Goal: Task Accomplishment & Management: Manage account settings

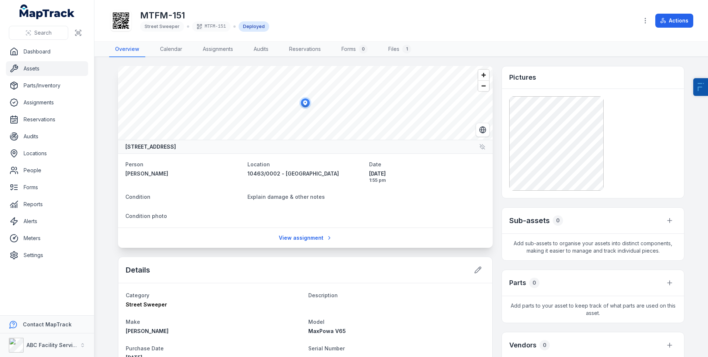
click at [45, 71] on link "Assets" at bounding box center [47, 68] width 82 height 15
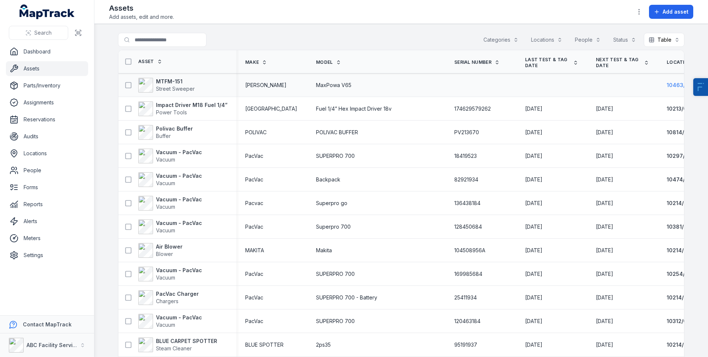
click at [667, 85] on span "10463/0002 - [GEOGRAPHIC_DATA]" at bounding box center [712, 85] width 91 height 6
click at [173, 83] on strong "MTFM-151" at bounding box center [175, 81] width 39 height 7
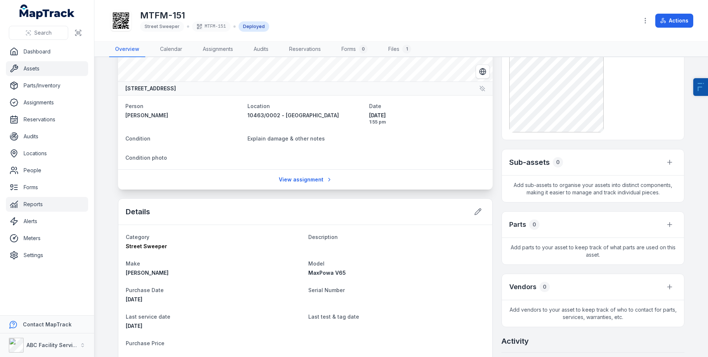
scroll to position [199, 0]
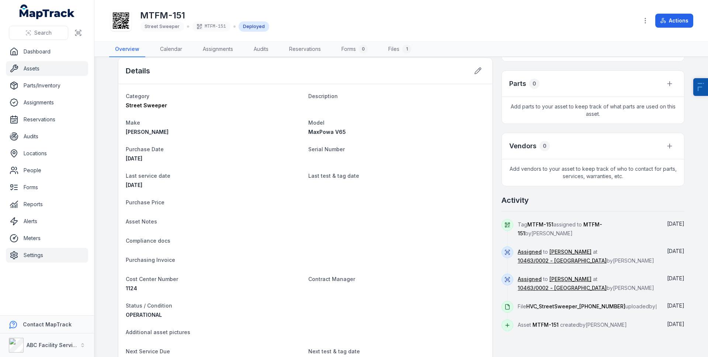
click at [24, 254] on link "Settings" at bounding box center [47, 255] width 82 height 15
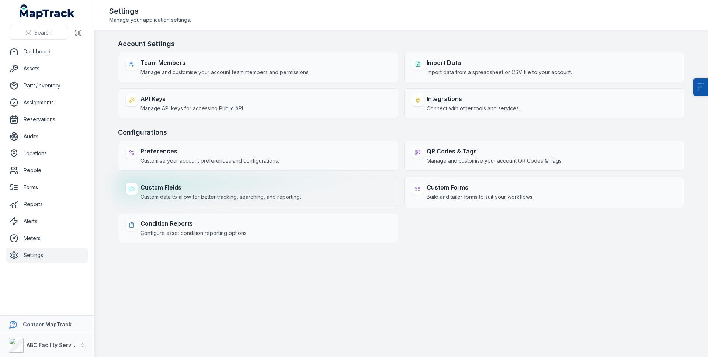
click at [176, 183] on strong "Custom Fields" at bounding box center [220, 187] width 160 height 9
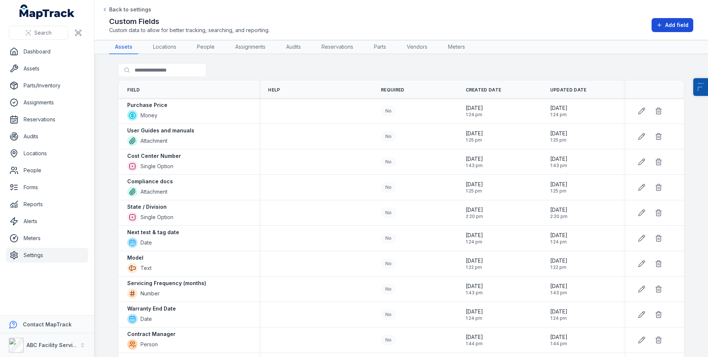
click at [679, 25] on span "Add field" at bounding box center [676, 24] width 23 height 7
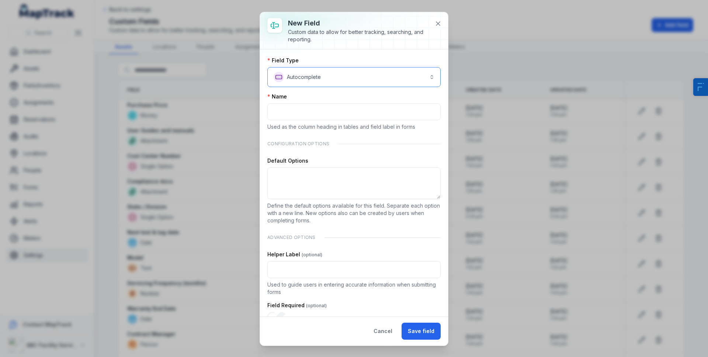
click at [306, 71] on button "**********" at bounding box center [353, 77] width 173 height 20
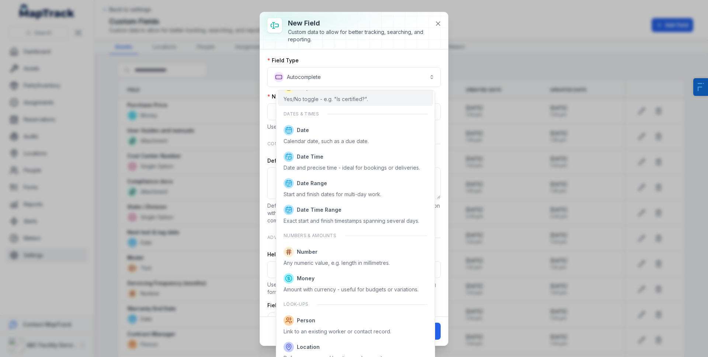
scroll to position [306, 0]
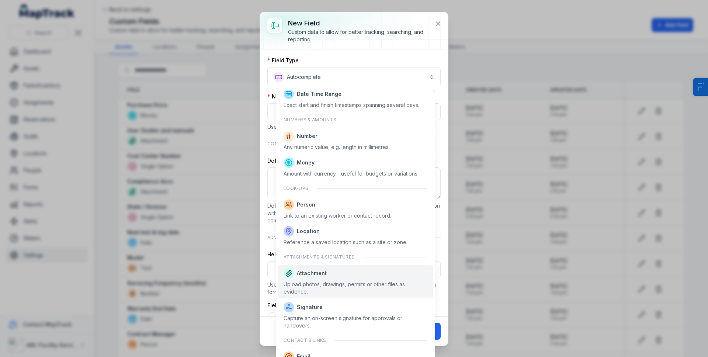
click at [327, 293] on div "Upload photos, drawings, permits or other files as evidence." at bounding box center [356, 288] width 144 height 15
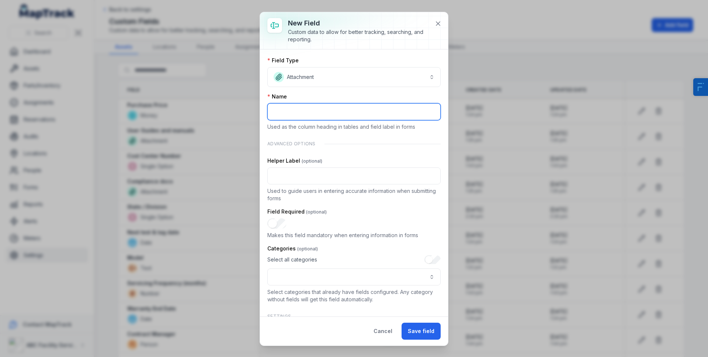
click at [298, 104] on input ":r8:-form-item-label" at bounding box center [353, 111] width 173 height 17
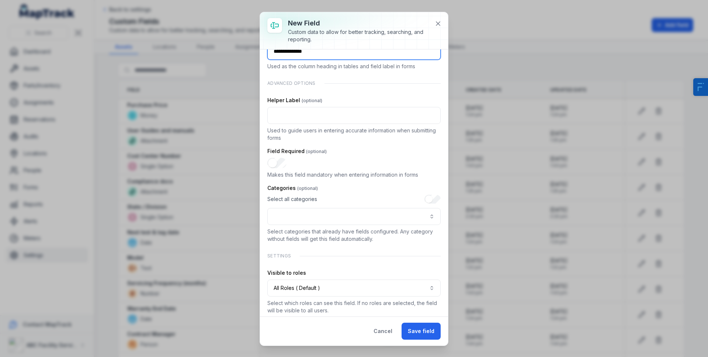
scroll to position [66, 0]
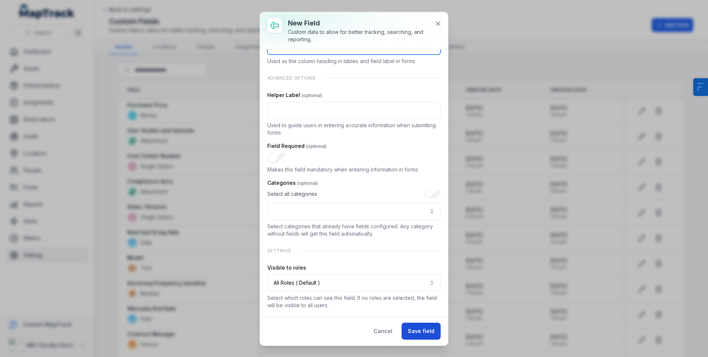
type input "**********"
click at [420, 328] on button "Save field" at bounding box center [421, 331] width 39 height 17
